Goal: Find contact information: Find contact information

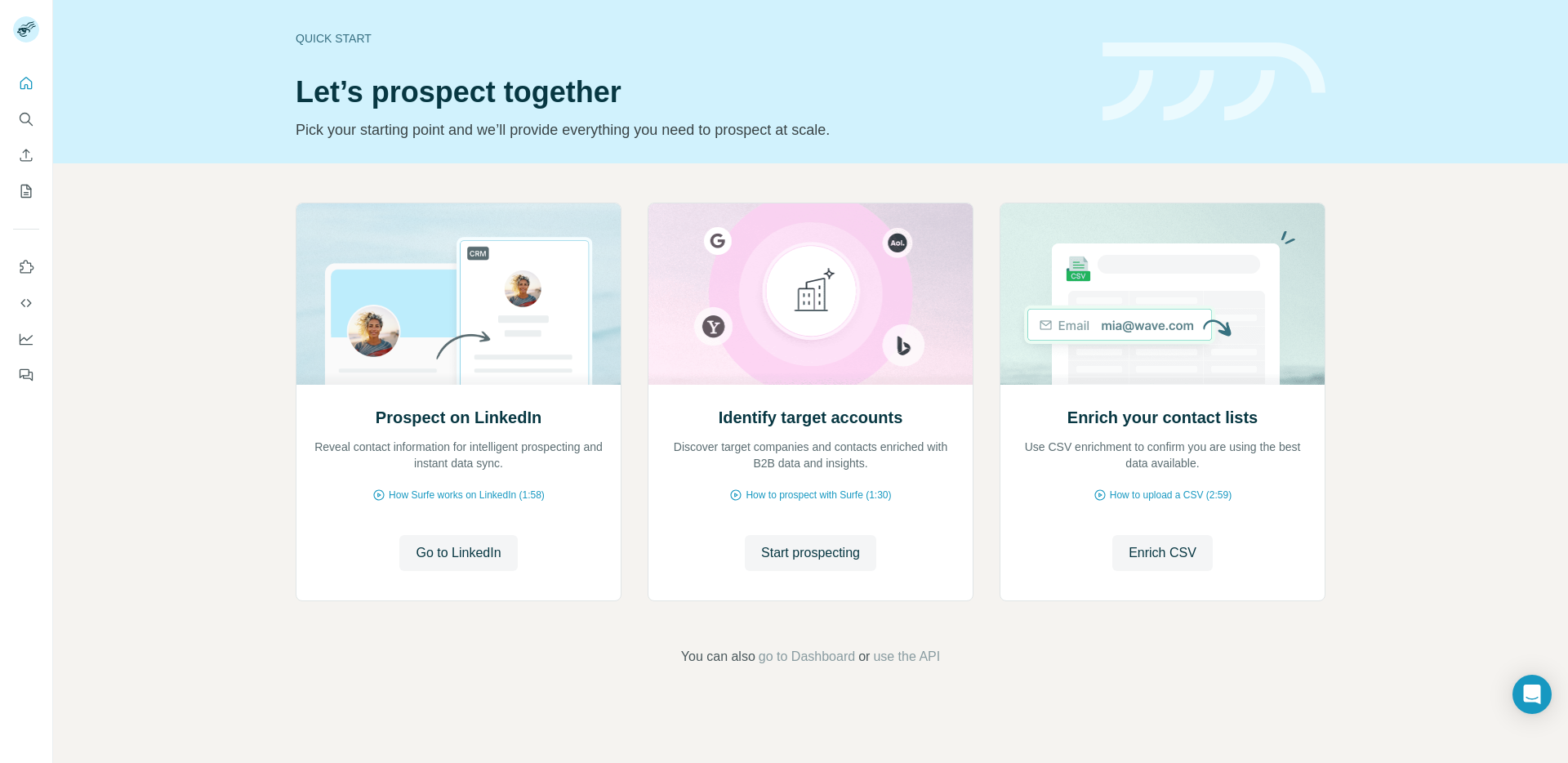
click at [239, 238] on div "Prospect on LinkedIn Reveal contact information for intelligent prospecting and…" at bounding box center [811, 434] width 1516 height 542
click at [245, 195] on div "Prospect on LinkedIn Reveal contact information for intelligent prospecting and…" at bounding box center [811, 434] width 1516 height 542
click at [245, 192] on div "Prospect on LinkedIn Reveal contact information for intelligent prospecting and…" at bounding box center [811, 434] width 1516 height 542
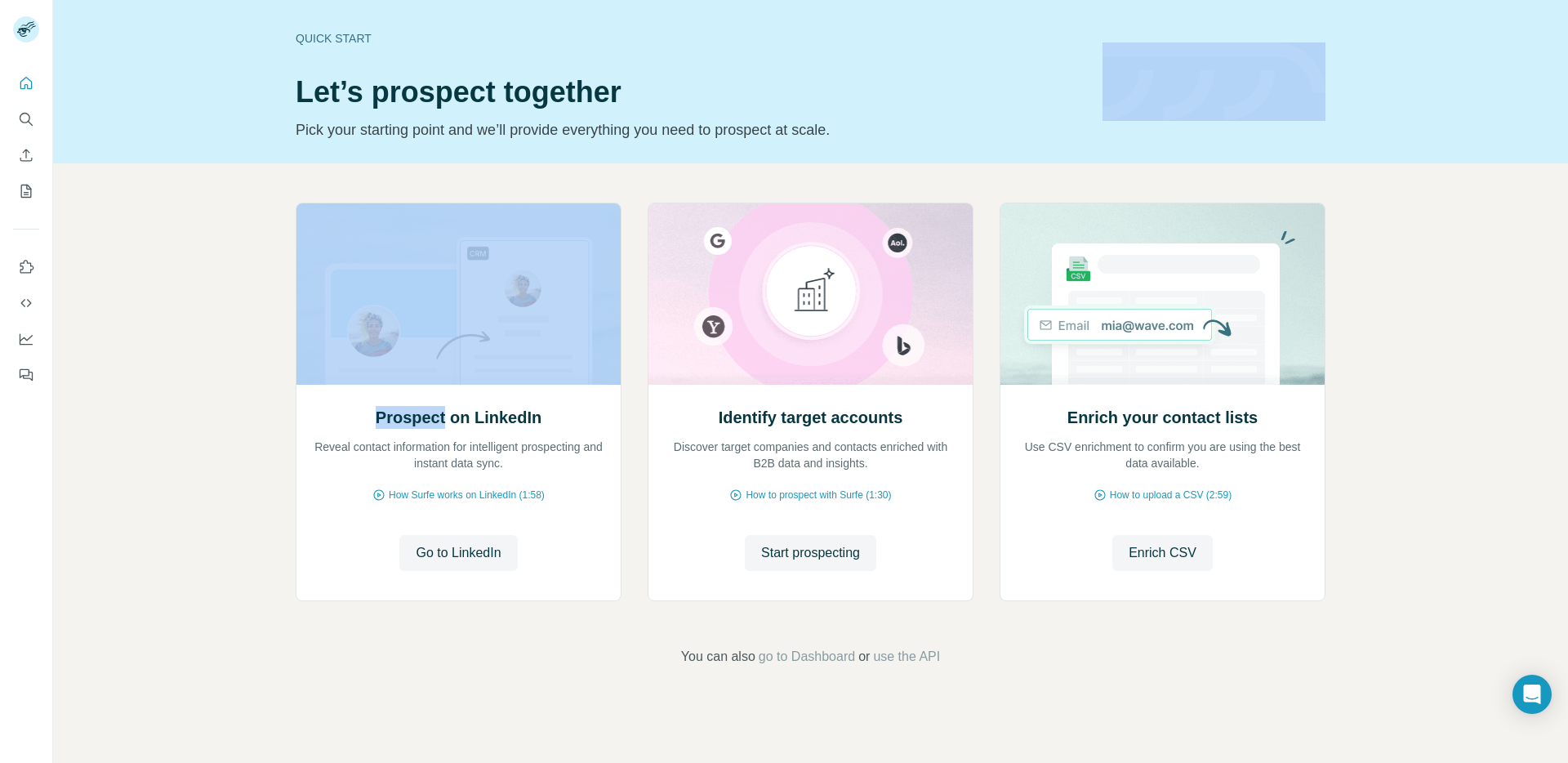
click at [245, 192] on div "Prospect on LinkedIn Reveal contact information for intelligent prospecting and…" at bounding box center [811, 434] width 1516 height 542
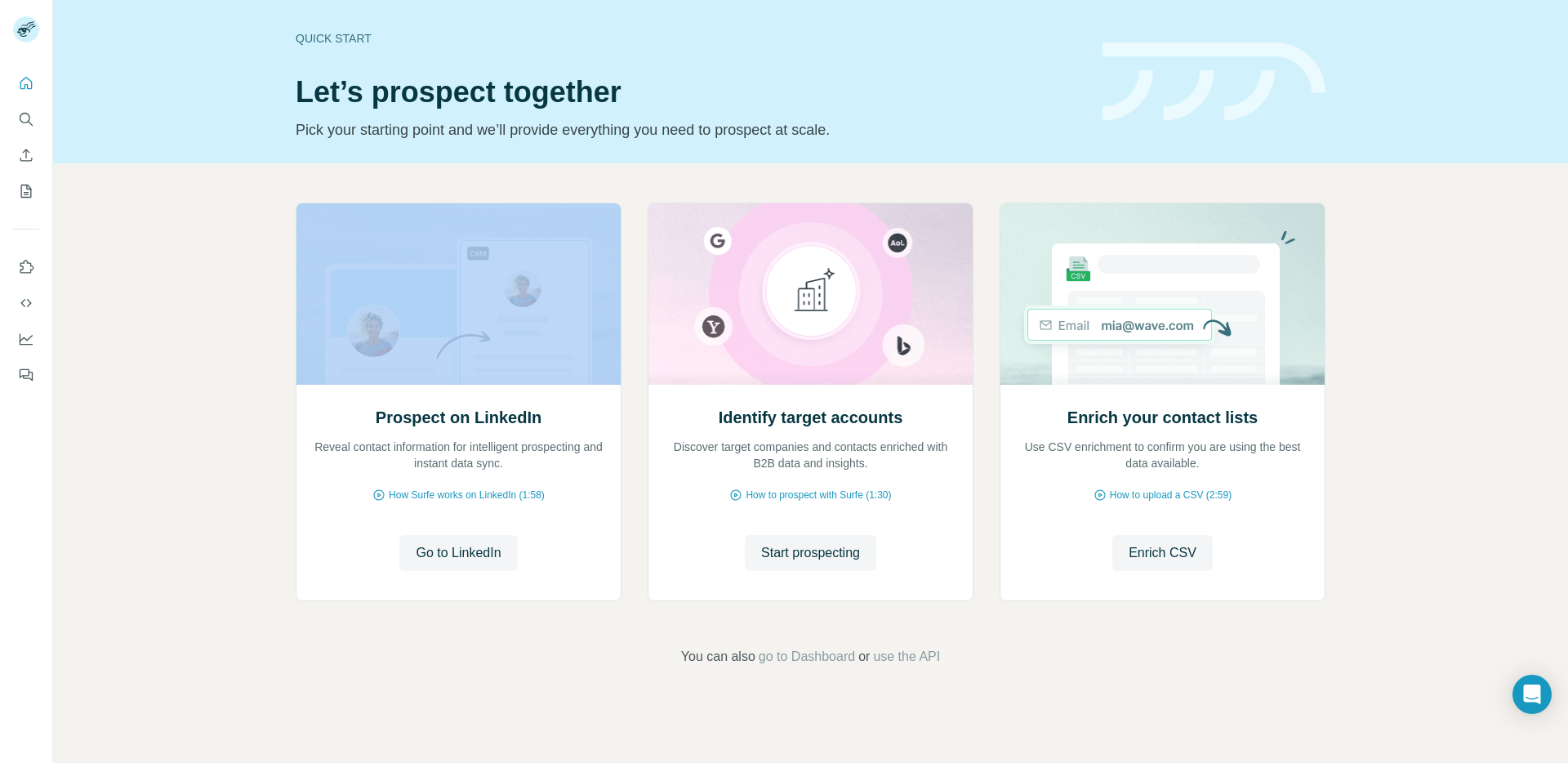
click at [245, 192] on div "Prospect on LinkedIn Reveal contact information for intelligent prospecting and…" at bounding box center [811, 434] width 1516 height 542
click at [244, 185] on div "Prospect on LinkedIn Reveal contact information for intelligent prospecting and…" at bounding box center [811, 434] width 1516 height 542
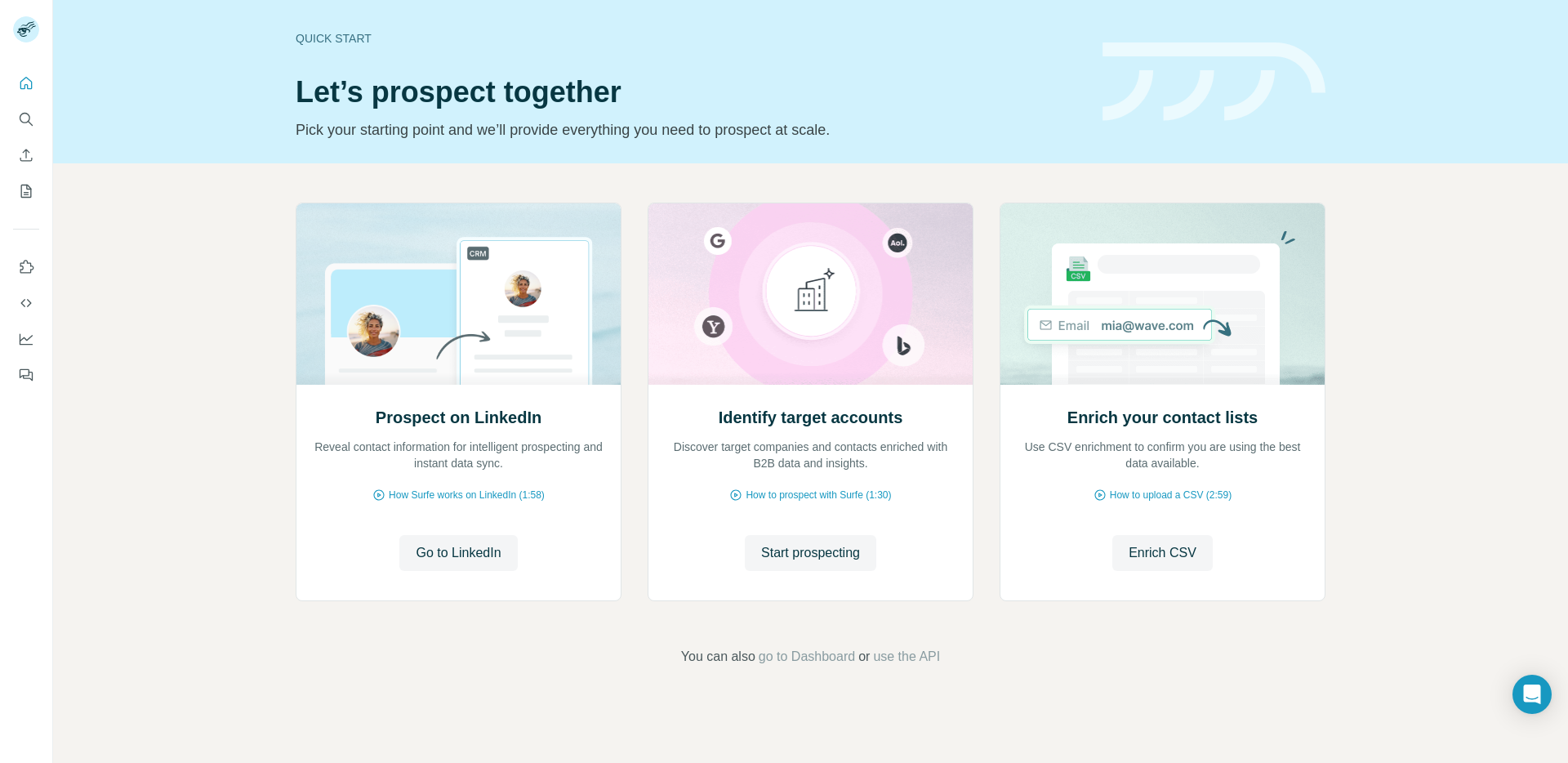
click at [237, 169] on div "Prospect on LinkedIn Reveal contact information for intelligent prospecting and…" at bounding box center [811, 434] width 1516 height 542
click at [236, 198] on div "Prospect on LinkedIn Reveal contact information for intelligent prospecting and…" at bounding box center [811, 434] width 1516 height 542
